Goal: Transaction & Acquisition: Purchase product/service

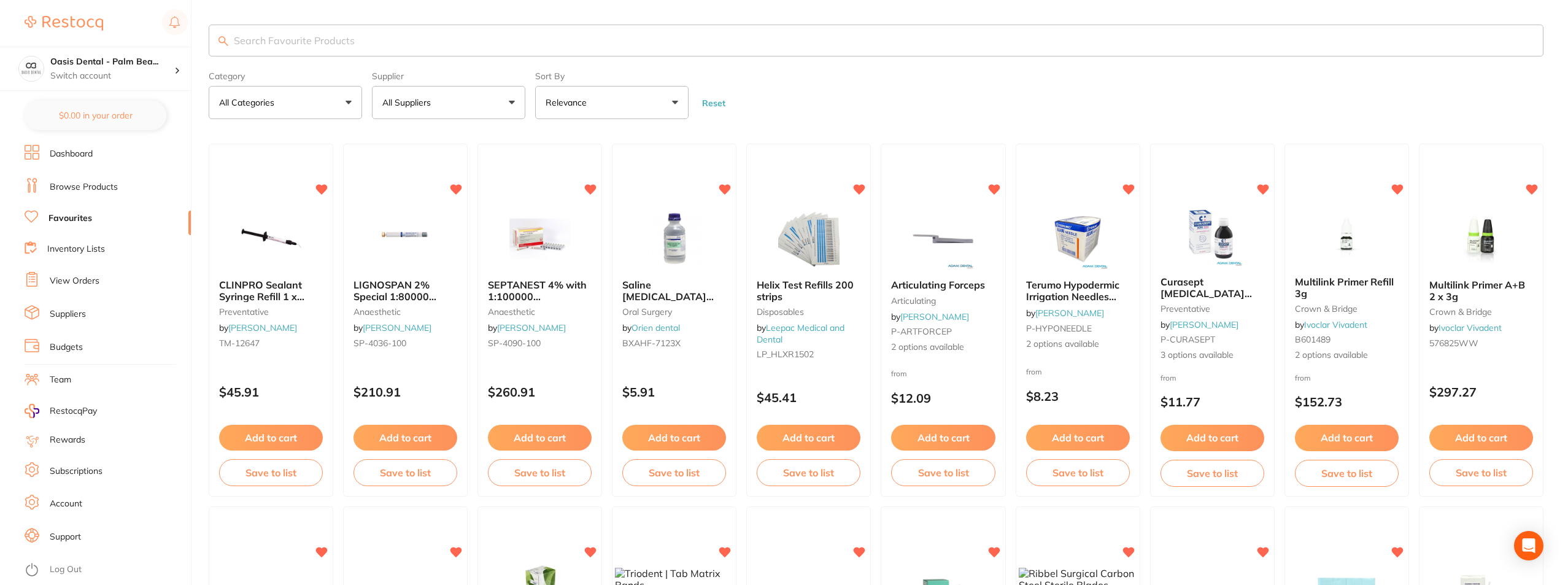
click at [364, 48] on input "search" at bounding box center [876, 41] width 1335 height 32
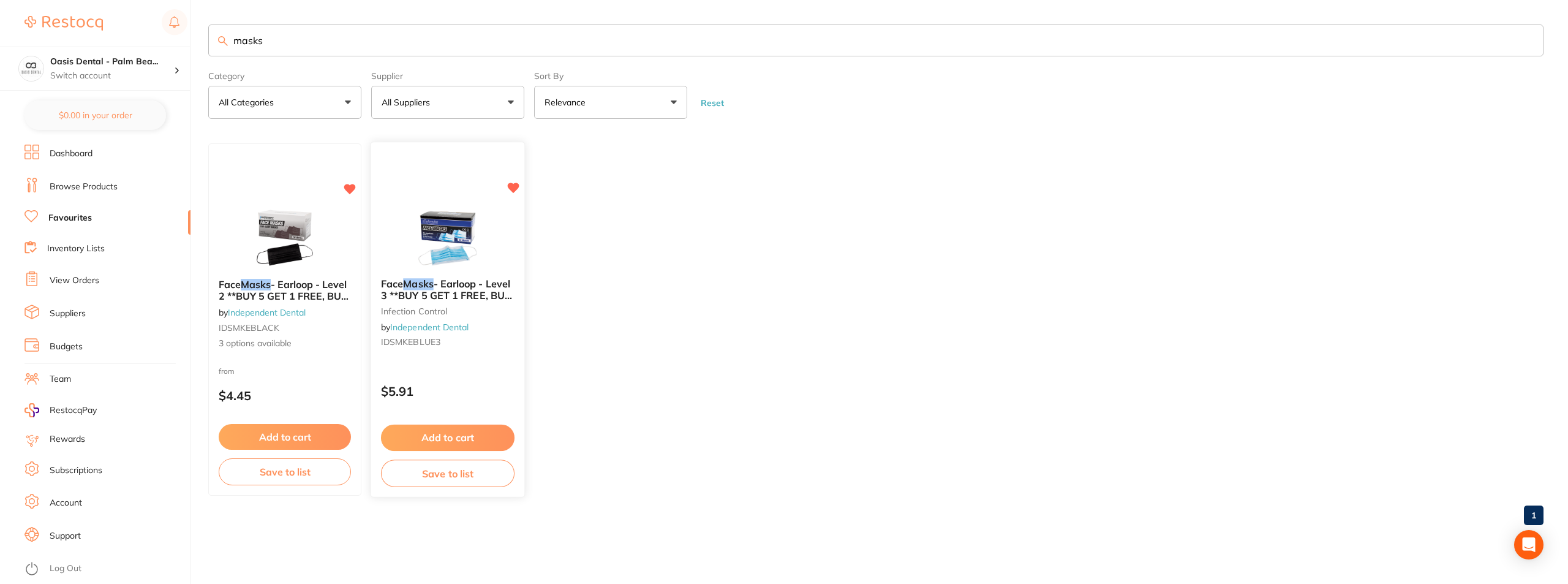
type input "masks"
click at [473, 445] on button "Add to cart" at bounding box center [448, 438] width 134 height 26
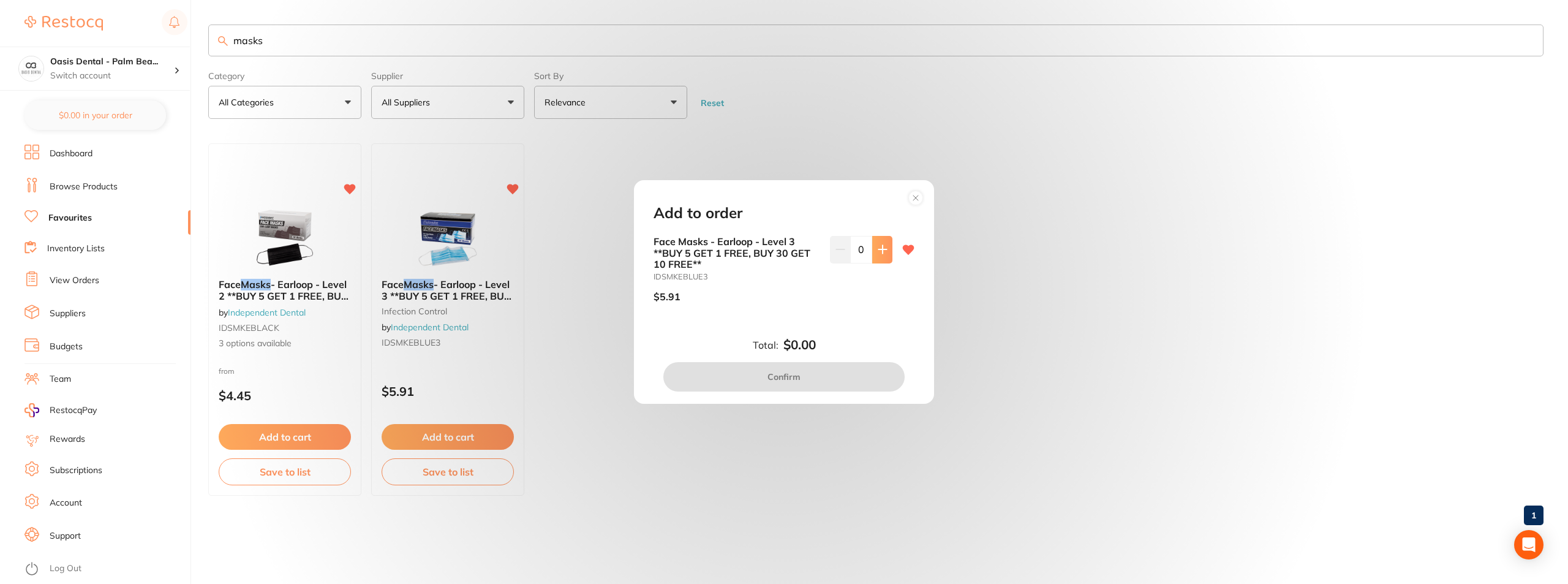
click at [876, 260] on button at bounding box center [882, 249] width 20 height 27
click at [875, 260] on button at bounding box center [882, 249] width 20 height 27
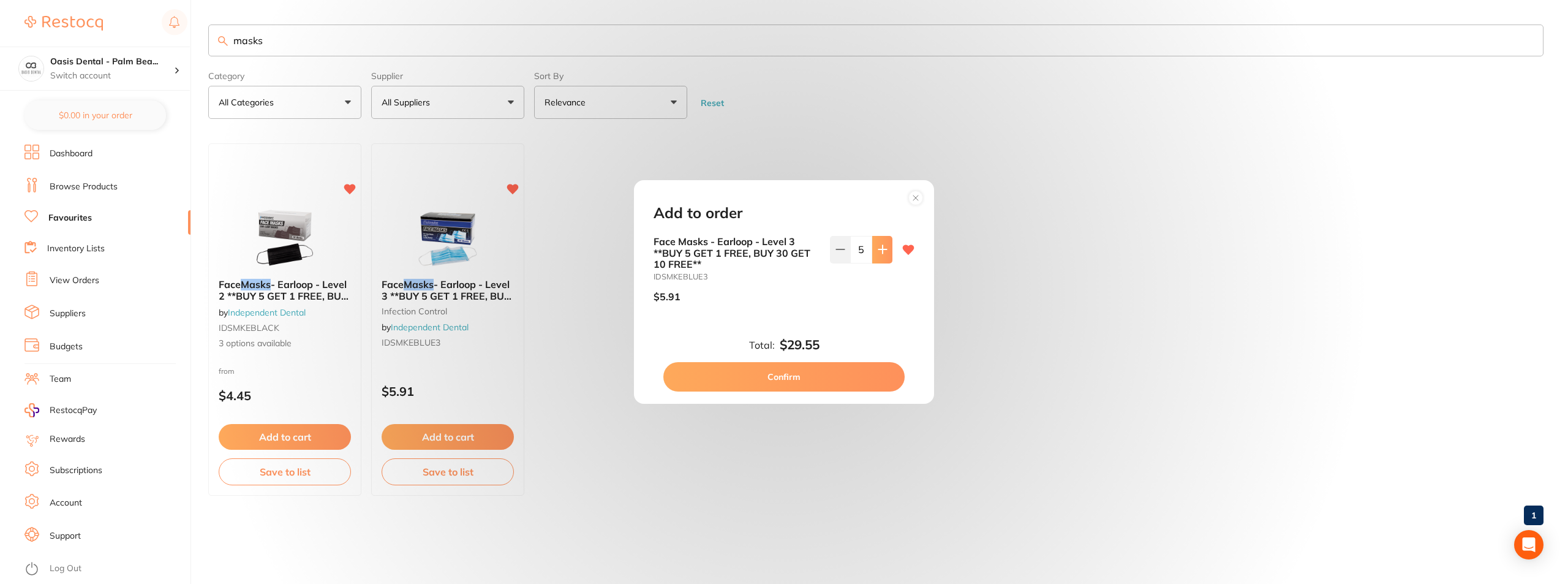
click at [875, 260] on button at bounding box center [882, 249] width 20 height 27
click at [878, 258] on button at bounding box center [882, 249] width 20 height 27
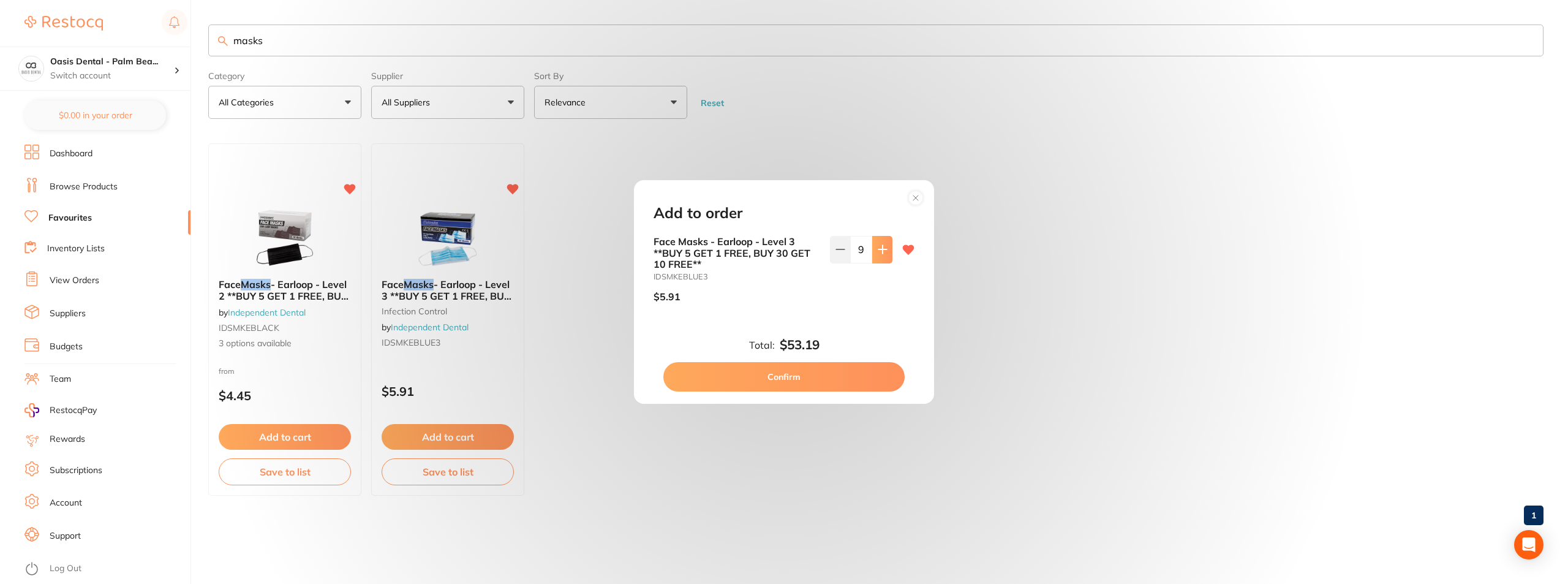
type input "10"
click at [848, 385] on button "Confirm" at bounding box center [784, 377] width 241 height 30
checkbox input "false"
